Goal: Find specific page/section: Find specific page/section

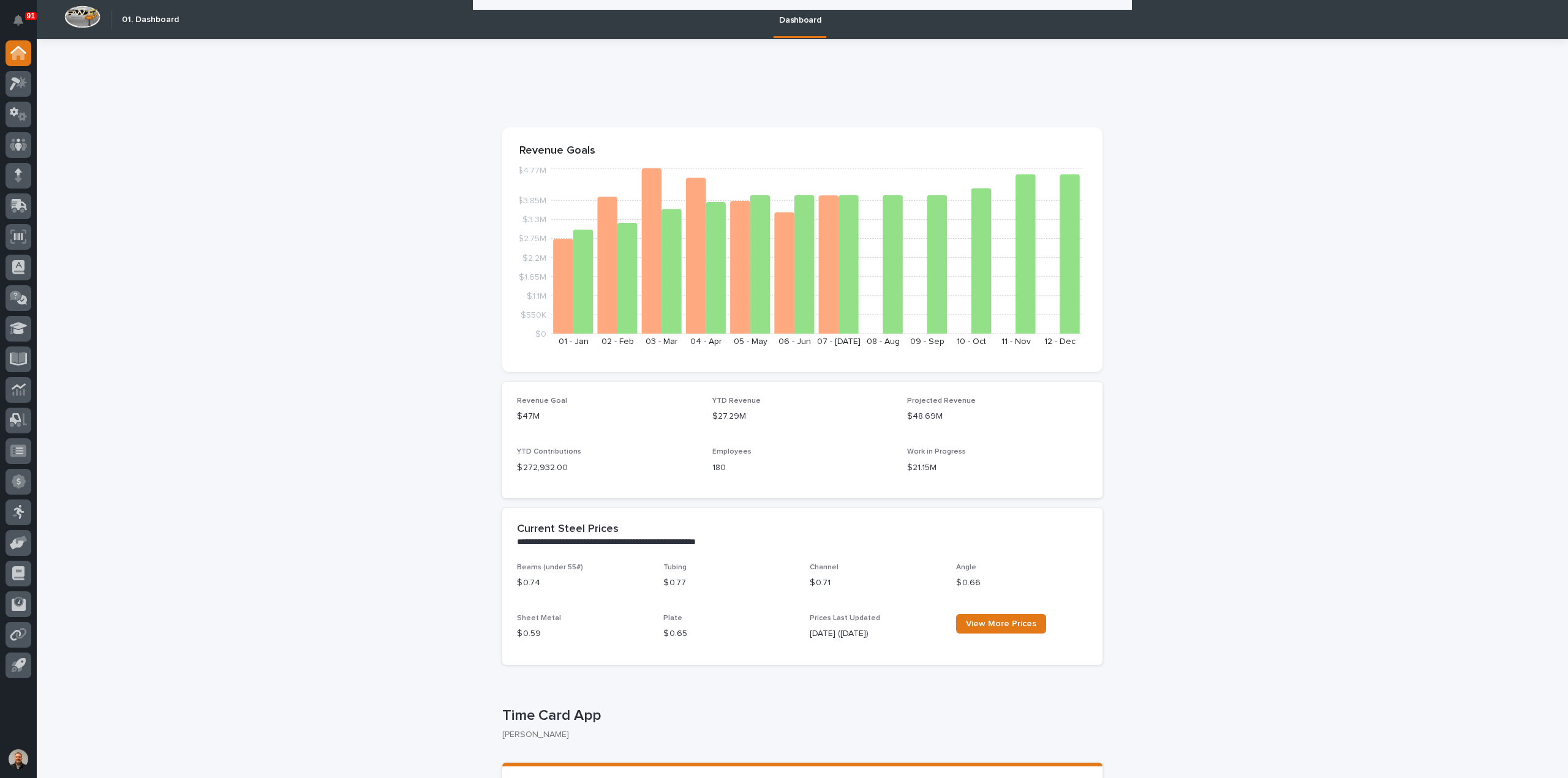
scroll to position [673, 0]
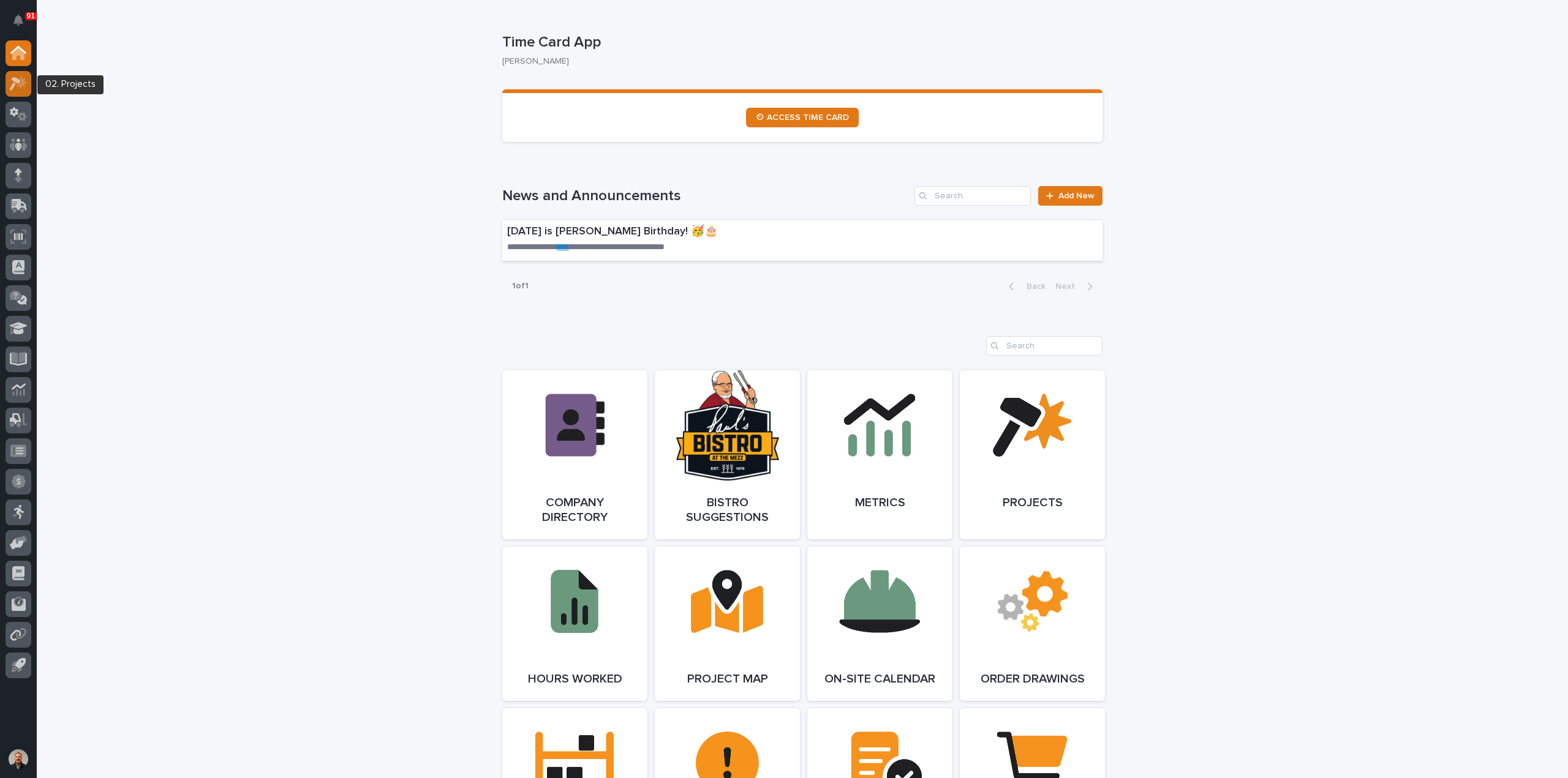
click at [16, 85] on icon at bounding box center [18, 83] width 17 height 14
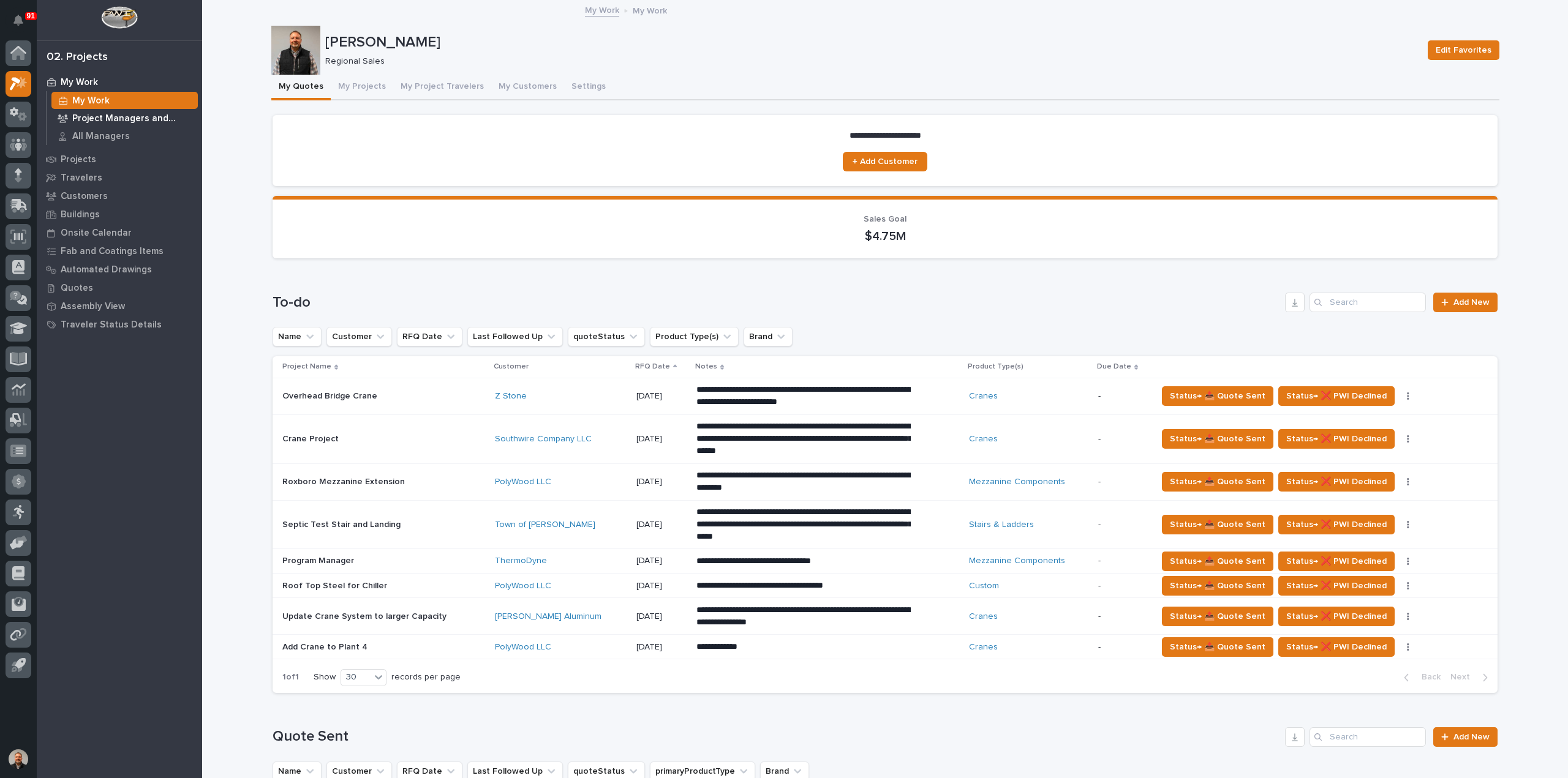
click at [99, 118] on p "Project Managers and Engineers" at bounding box center [132, 118] width 120 height 11
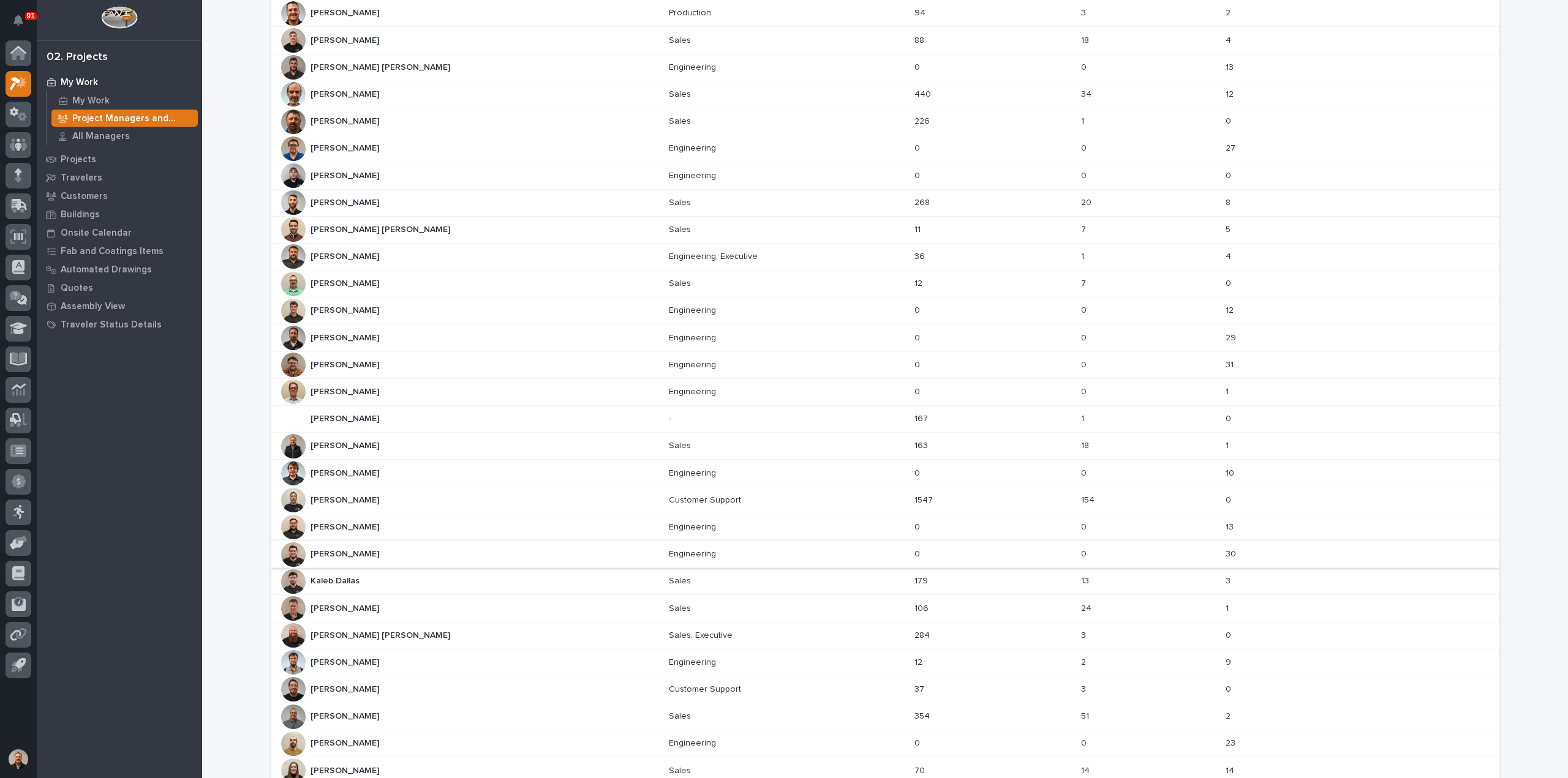
scroll to position [276, 0]
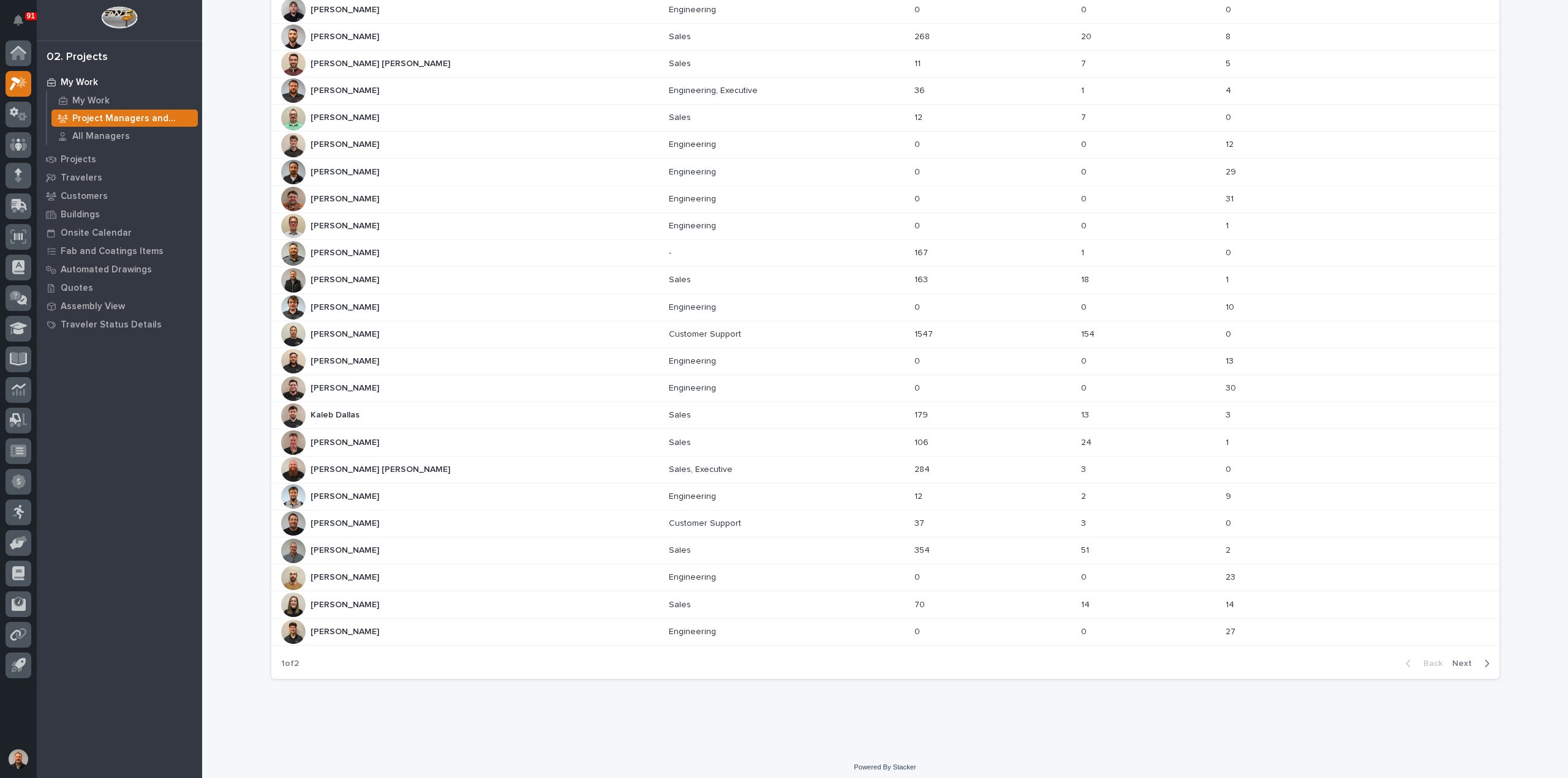
click at [1460, 659] on span "Next" at bounding box center [1465, 664] width 27 height 11
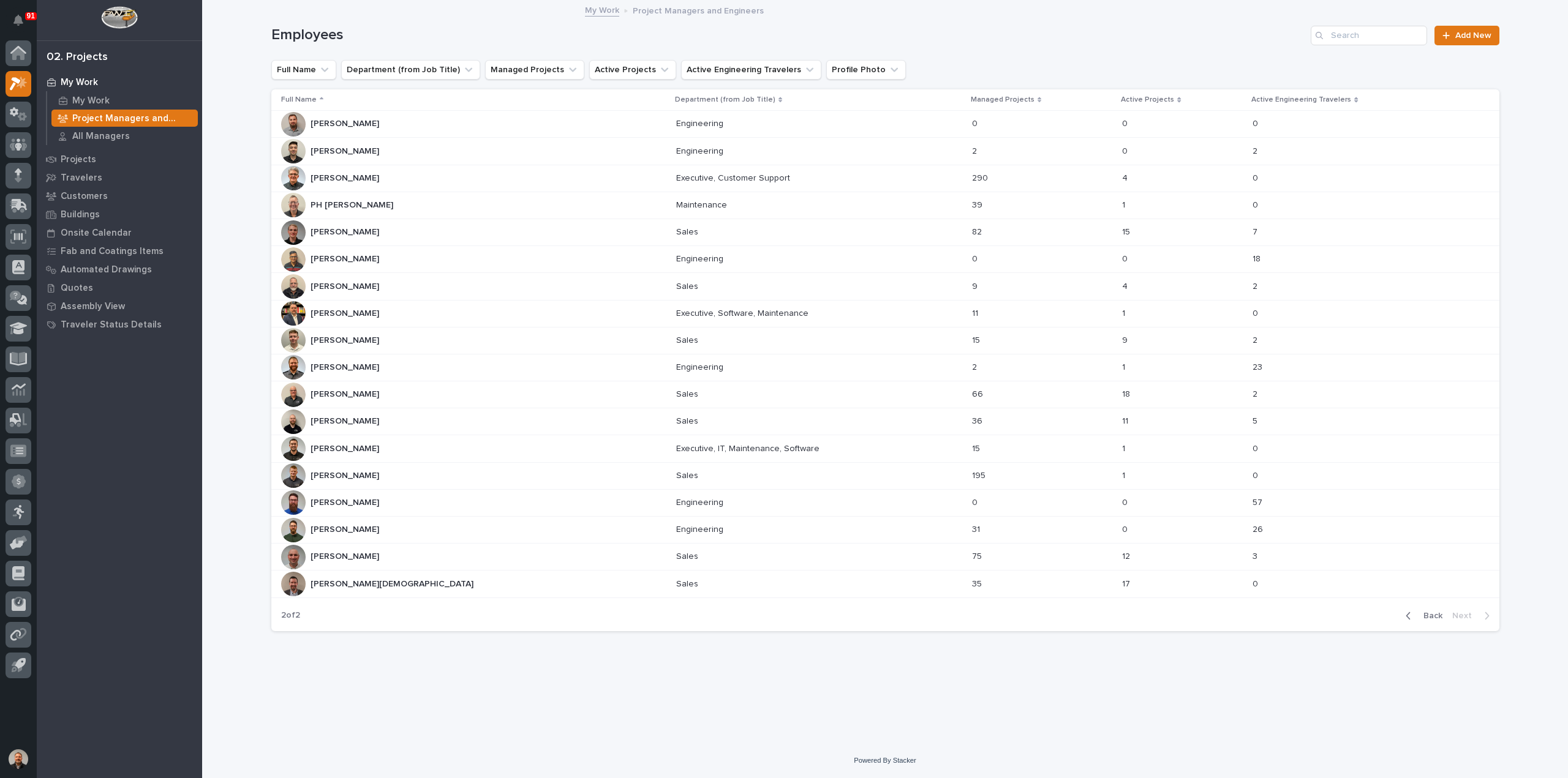
click at [321, 577] on p "[PERSON_NAME][DEMOGRAPHIC_DATA]" at bounding box center [393, 583] width 165 height 13
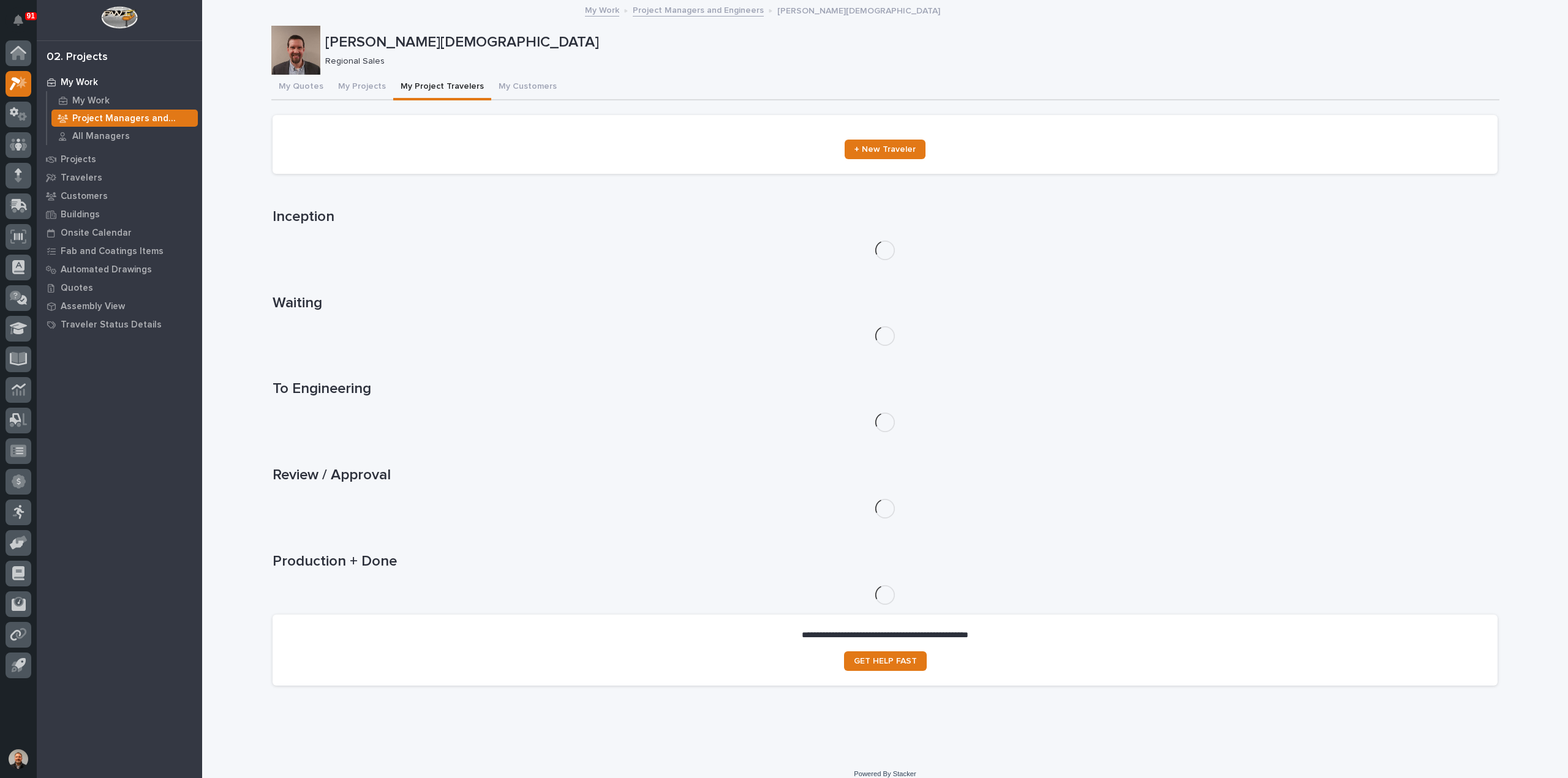
click at [433, 84] on button "My Project Travelers" at bounding box center [442, 87] width 98 height 26
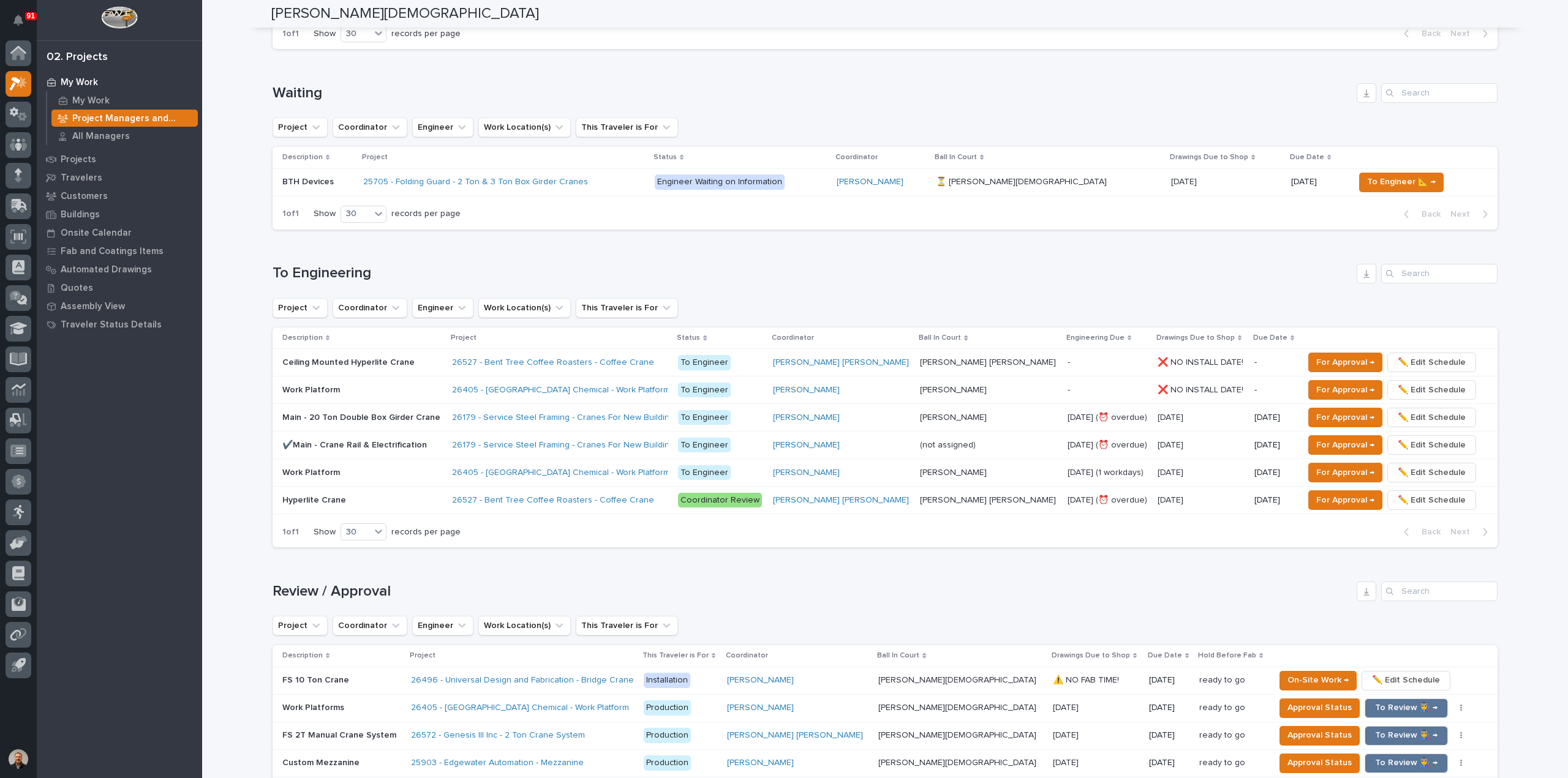
scroll to position [735, 0]
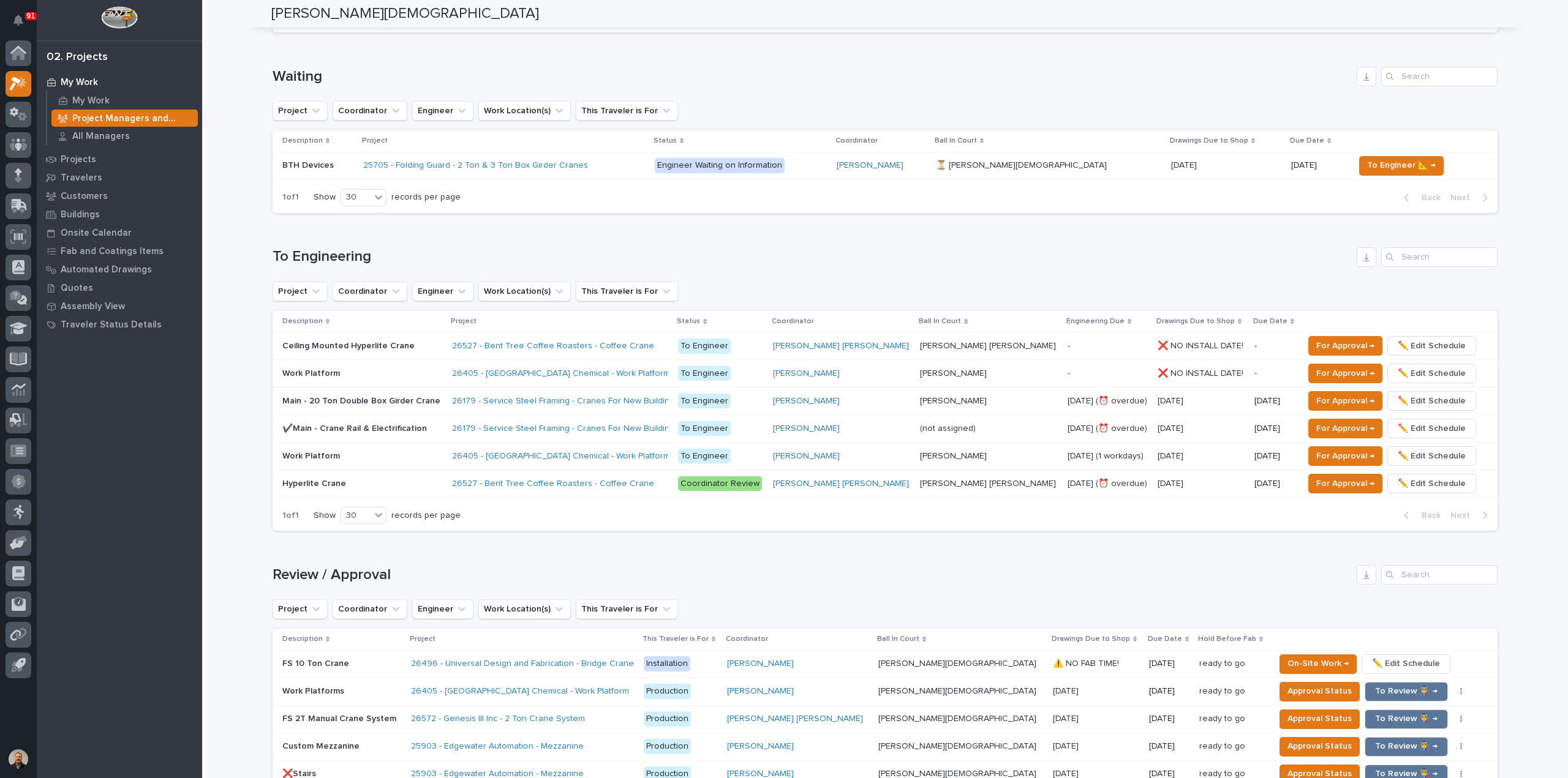
click at [334, 394] on p "Main - 20 Ton Double Box Girder Crane" at bounding box center [362, 400] width 161 height 13
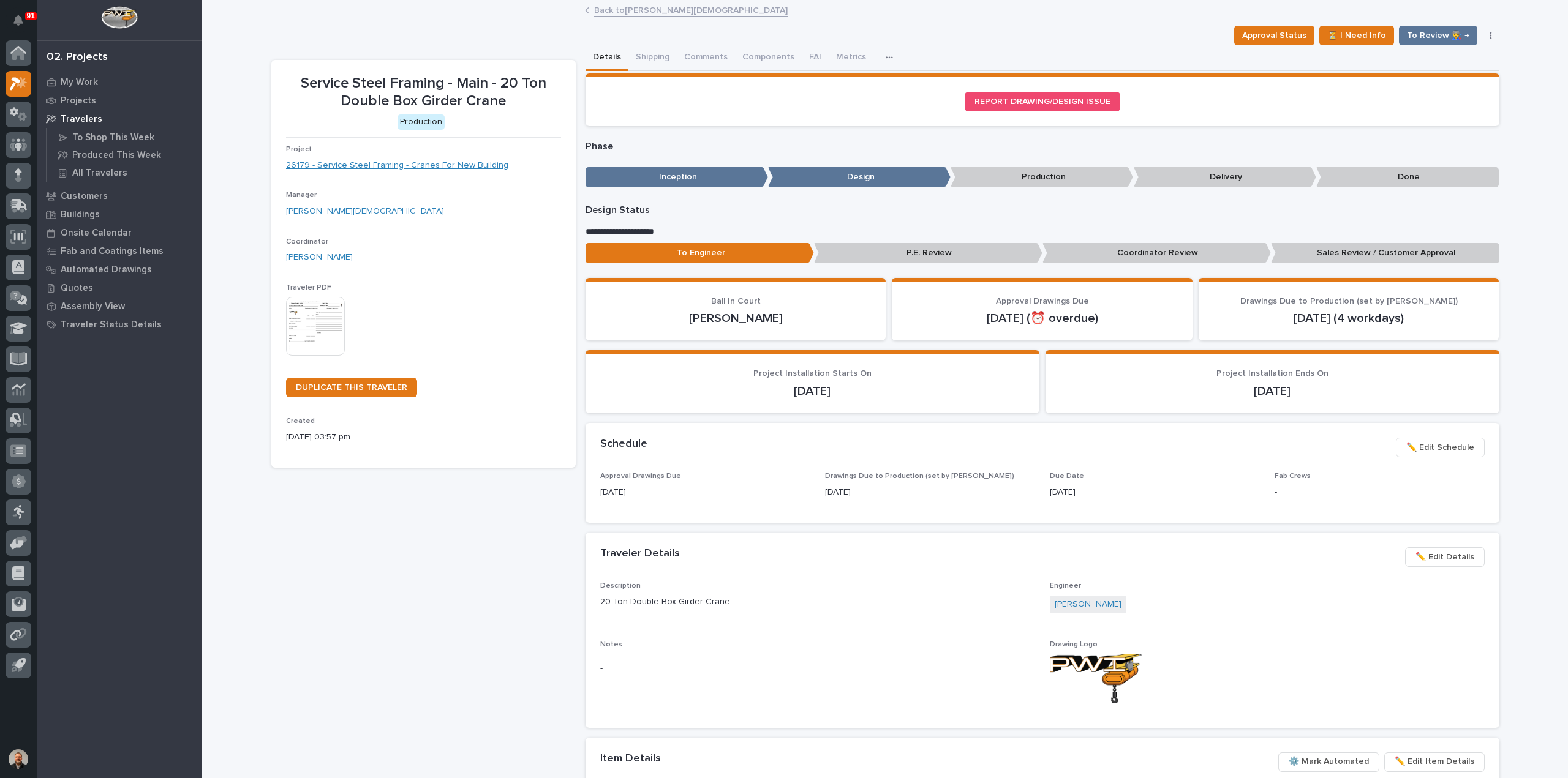
click at [365, 164] on link "26179 - Service Steel Framing - Cranes For New Building" at bounding box center [397, 165] width 222 height 13
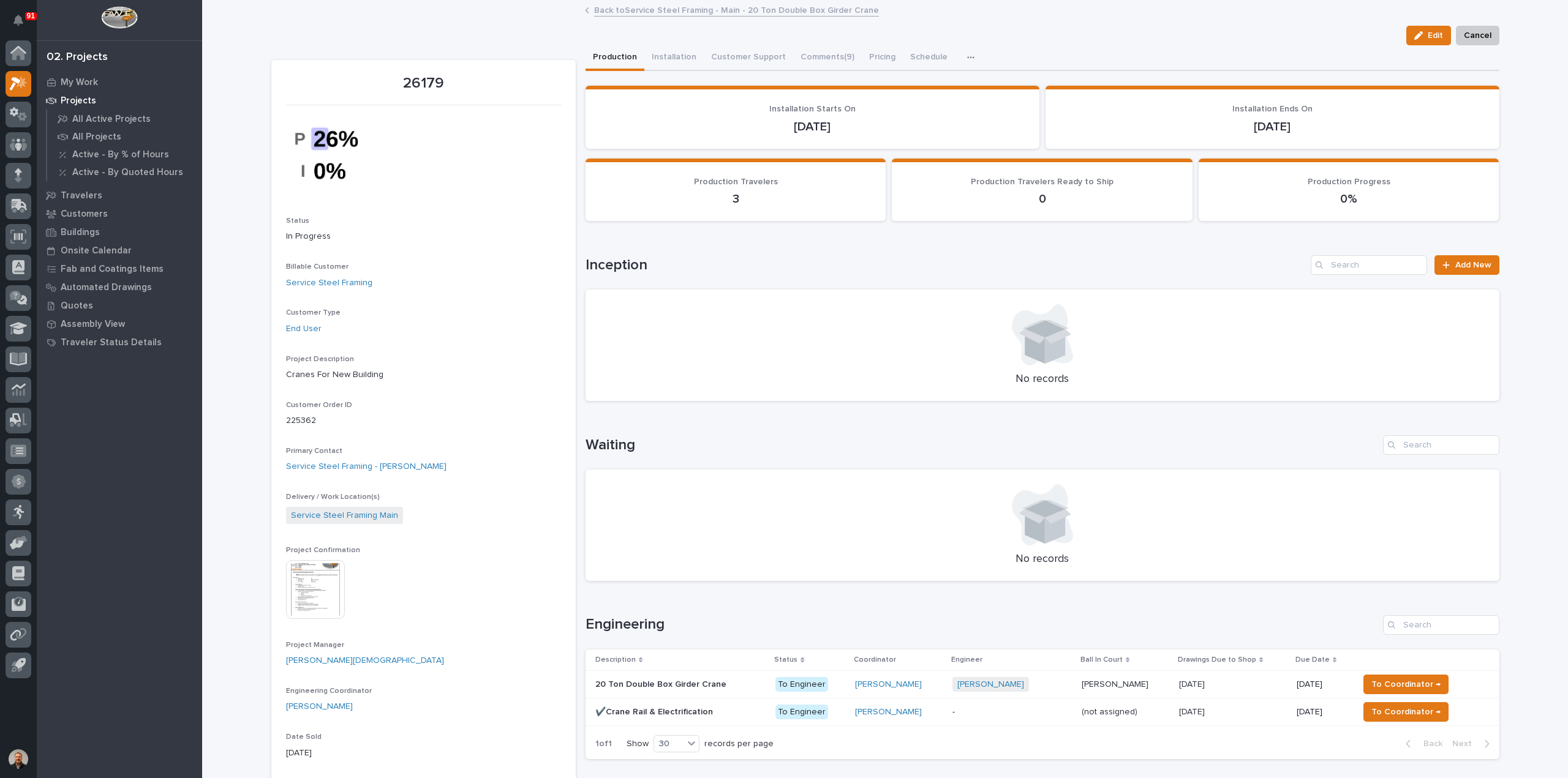
click at [304, 586] on img at bounding box center [315, 590] width 59 height 59
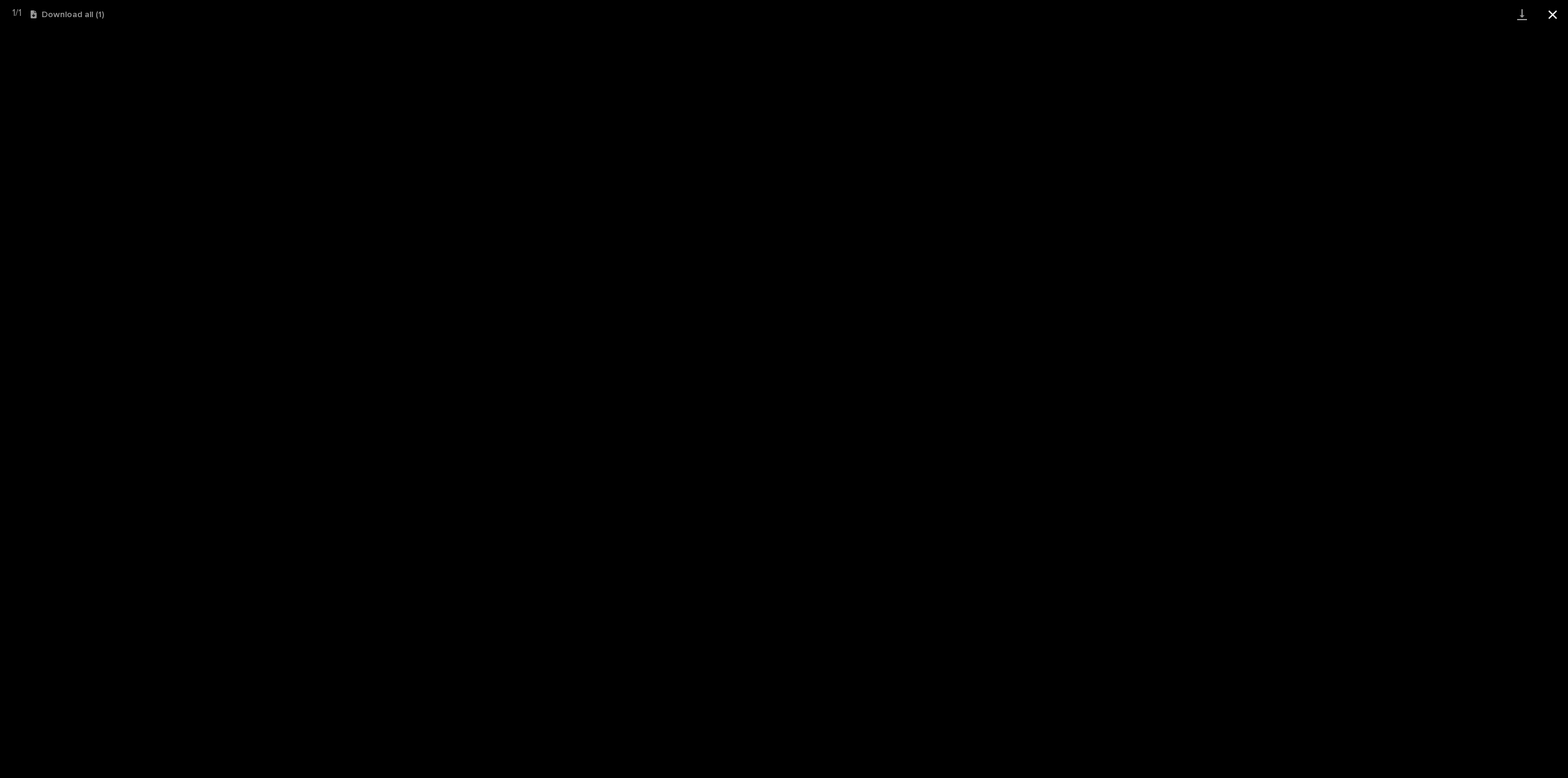
click at [1551, 12] on button "Close gallery" at bounding box center [1551, 14] width 30 height 28
